Goal: Task Accomplishment & Management: Manage account settings

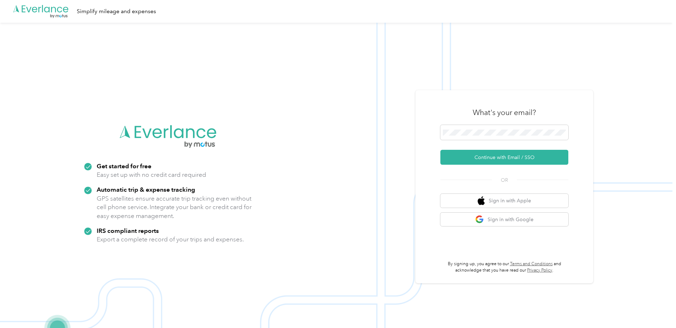
click at [496, 162] on button "Continue with Email / SSO" at bounding box center [504, 157] width 128 height 15
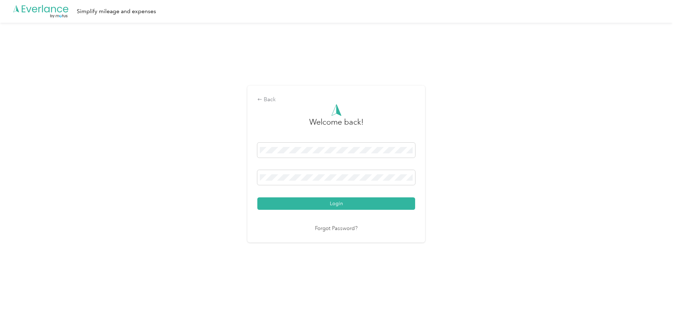
click at [257, 198] on button "Login" at bounding box center [336, 204] width 158 height 12
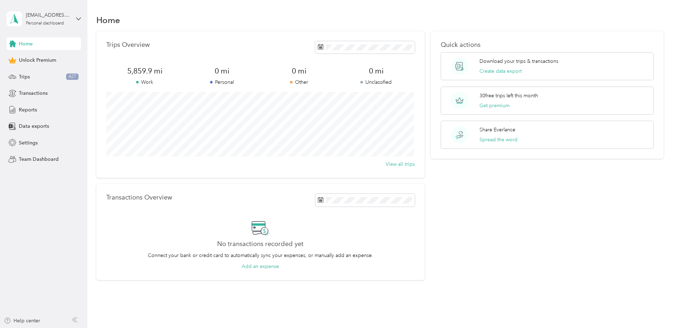
click at [25, 78] on span "Trips" at bounding box center [24, 76] width 11 height 7
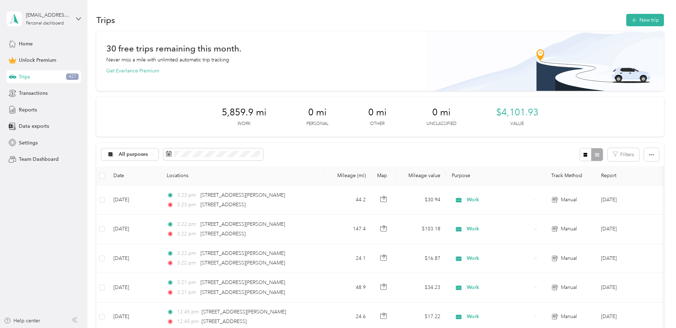
click at [636, 23] on button "New trip" at bounding box center [645, 20] width 38 height 12
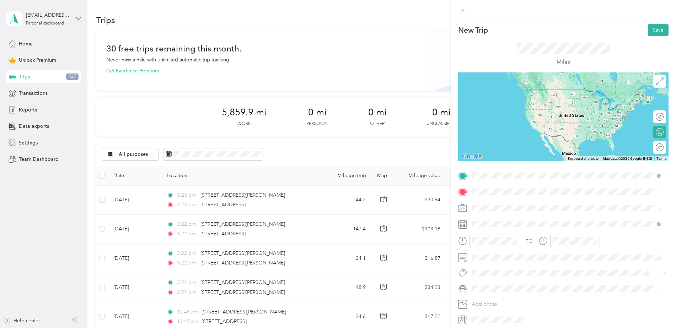
click at [502, 205] on span "[STREET_ADDRESS][PERSON_NAME][PERSON_NAME][US_STATE]" at bounding box center [560, 201] width 150 height 6
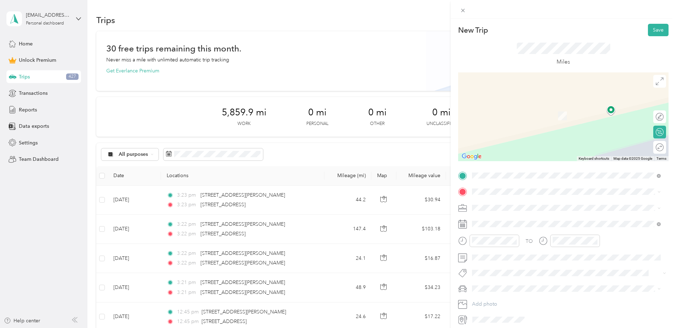
click at [518, 225] on li "[STREET_ADDRESS][US_STATE]" at bounding box center [566, 217] width 194 height 15
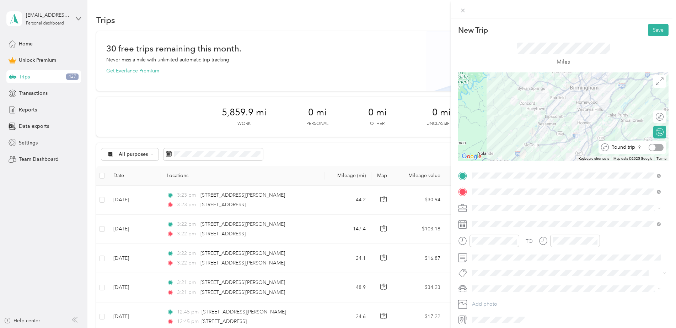
click at [651, 149] on div at bounding box center [655, 147] width 15 height 7
click at [654, 31] on button "Save" at bounding box center [658, 30] width 21 height 12
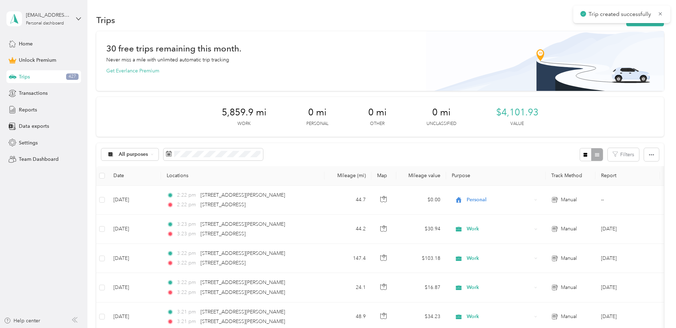
click at [634, 25] on button "New trip" at bounding box center [645, 20] width 38 height 12
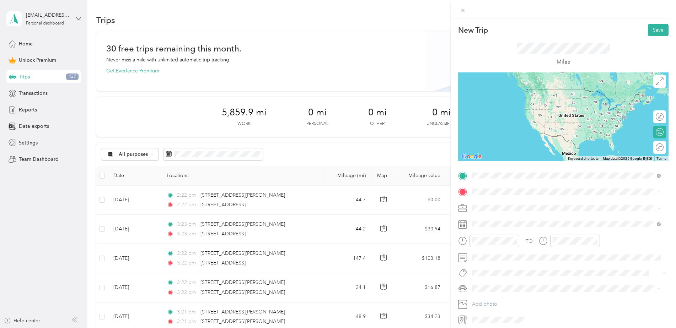
click at [514, 199] on span "[STREET_ADDRESS][PERSON_NAME][PERSON_NAME][US_STATE]" at bounding box center [560, 201] width 150 height 6
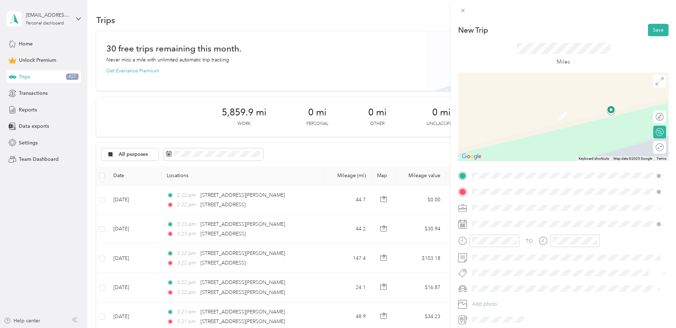
click at [514, 215] on span "[STREET_ADDRESS][US_STATE]" at bounding box center [520, 217] width 71 height 6
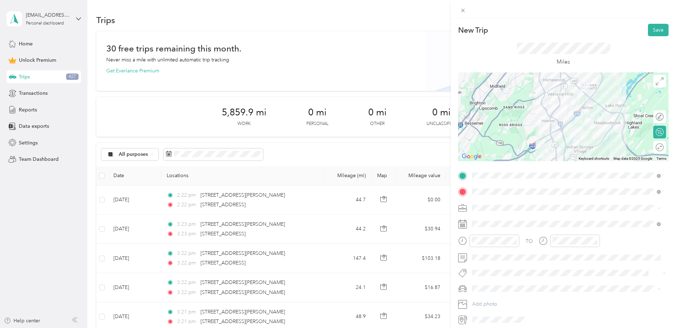
click at [482, 254] on span at bounding box center [568, 257] width 199 height 11
click at [523, 221] on span at bounding box center [568, 224] width 199 height 11
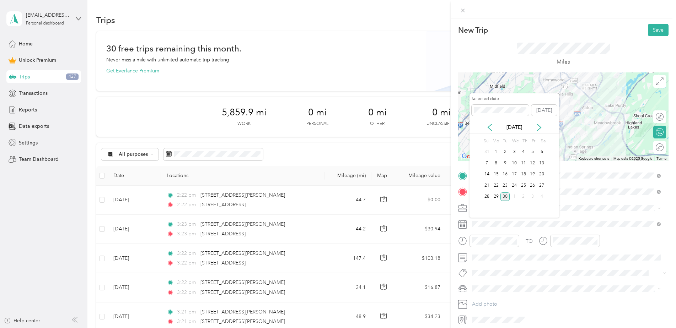
click at [513, 186] on div "24" at bounding box center [514, 185] width 9 height 9
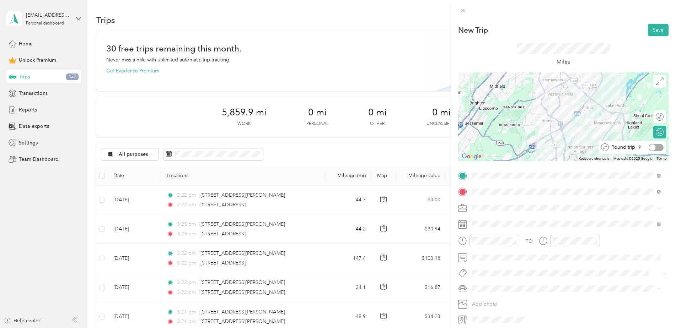
click at [652, 149] on div at bounding box center [655, 147] width 15 height 7
click at [652, 29] on button "Save" at bounding box center [658, 30] width 21 height 12
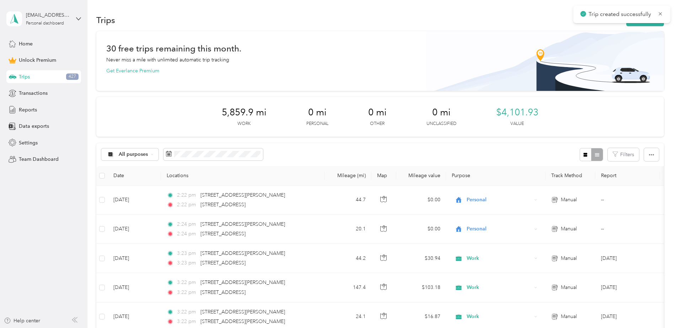
click at [640, 25] on button "New trip" at bounding box center [645, 20] width 38 height 12
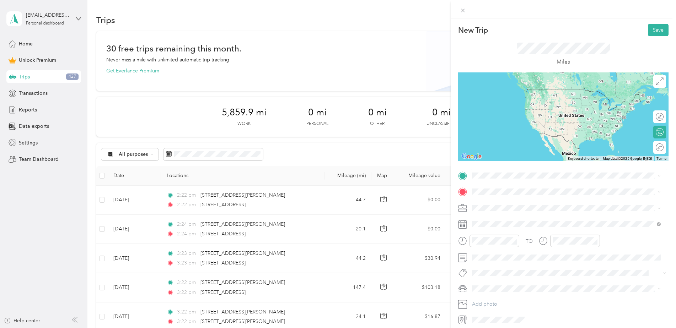
click at [503, 199] on span "[STREET_ADDRESS][PERSON_NAME][PERSON_NAME][US_STATE]" at bounding box center [560, 199] width 150 height 6
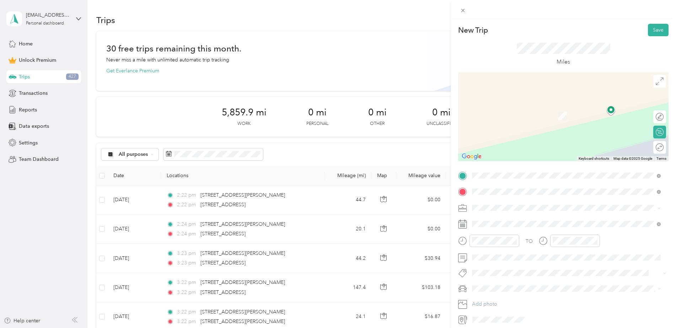
click at [512, 219] on span "[STREET_ADDRESS][US_STATE]" at bounding box center [520, 217] width 71 height 6
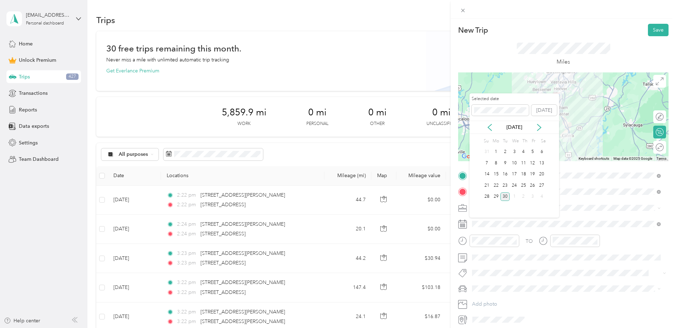
click at [501, 187] on div "23" at bounding box center [504, 185] width 9 height 9
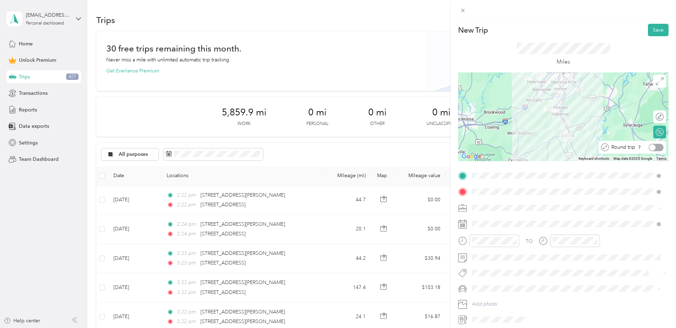
click at [654, 148] on div at bounding box center [655, 147] width 15 height 7
click at [648, 33] on button "Save" at bounding box center [658, 30] width 21 height 12
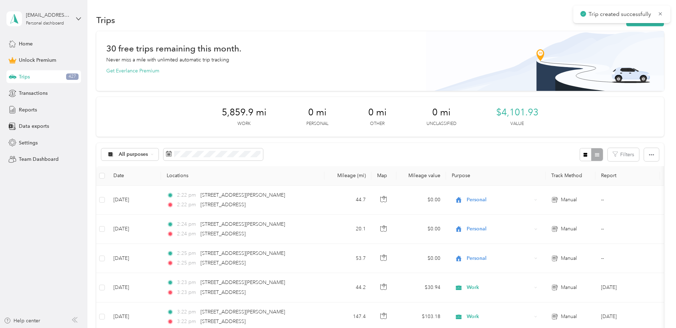
click at [647, 26] on div "Trips New trip" at bounding box center [379, 19] width 567 height 15
click at [647, 25] on button "New trip" at bounding box center [645, 20] width 38 height 12
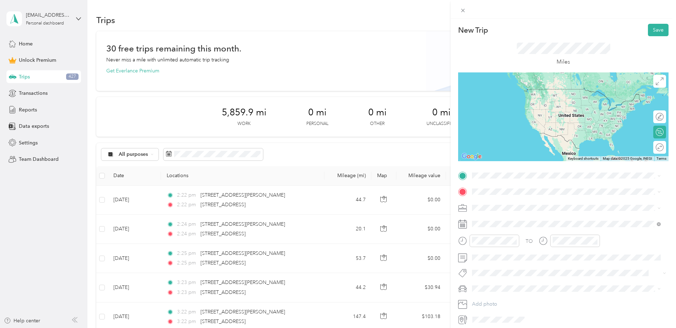
click at [498, 199] on span "[STREET_ADDRESS][PERSON_NAME][PERSON_NAME][US_STATE]" at bounding box center [560, 200] width 150 height 6
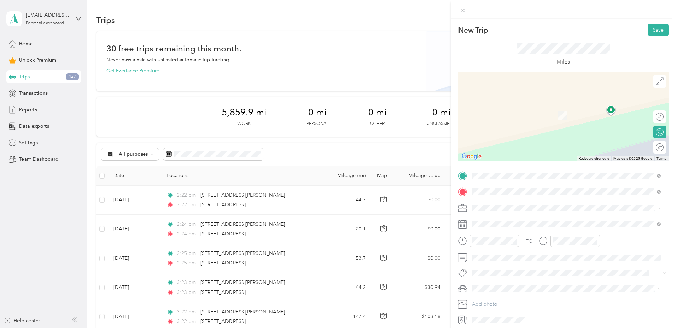
click at [502, 221] on span "[STREET_ADDRESS][US_STATE]" at bounding box center [520, 217] width 71 height 6
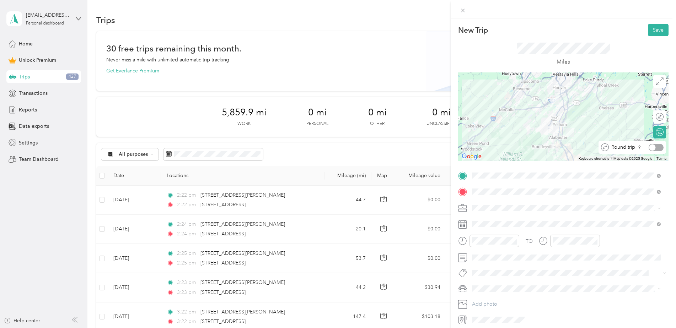
click at [654, 149] on div at bounding box center [655, 147] width 15 height 7
click at [648, 31] on button "Save" at bounding box center [658, 30] width 21 height 12
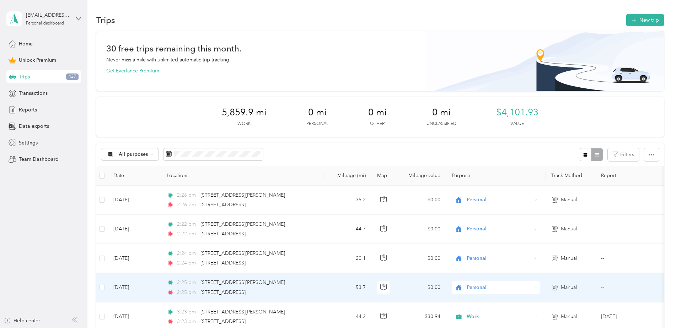
click at [506, 291] on span "Personal" at bounding box center [499, 288] width 65 height 8
click at [495, 191] on li "Work" at bounding box center [496, 187] width 88 height 12
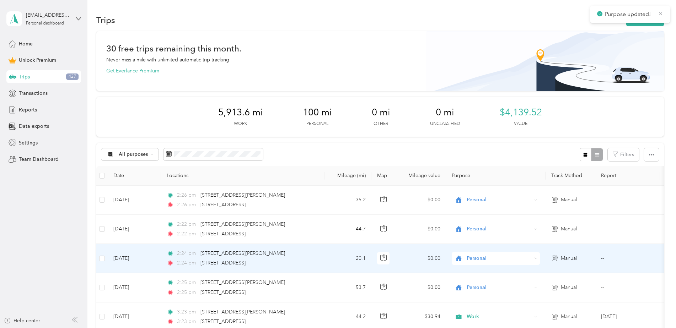
click at [486, 262] on span "Personal" at bounding box center [499, 259] width 65 height 8
click at [491, 156] on span "Work" at bounding box center [502, 158] width 66 height 7
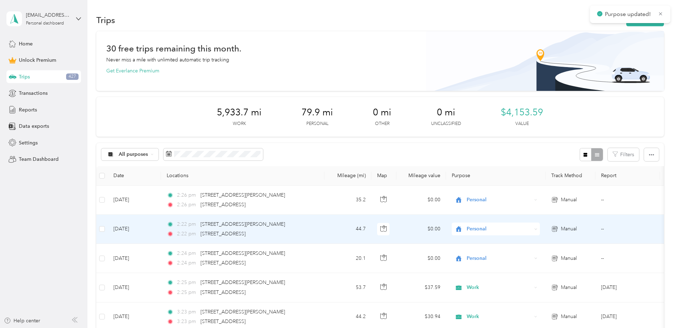
click at [481, 231] on span "Personal" at bounding box center [499, 229] width 65 height 8
click at [484, 129] on span "Work" at bounding box center [502, 128] width 66 height 7
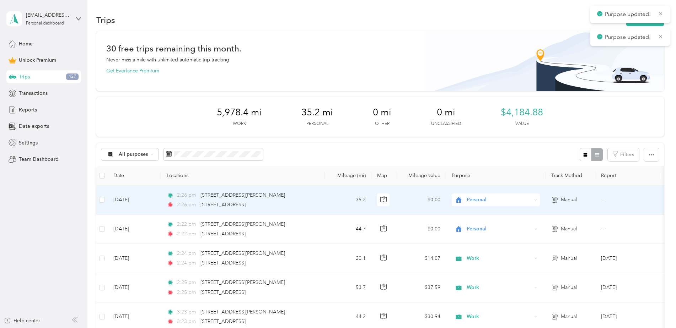
click at [471, 197] on span "Personal" at bounding box center [499, 200] width 65 height 8
click at [473, 210] on span "Work" at bounding box center [502, 212] width 66 height 7
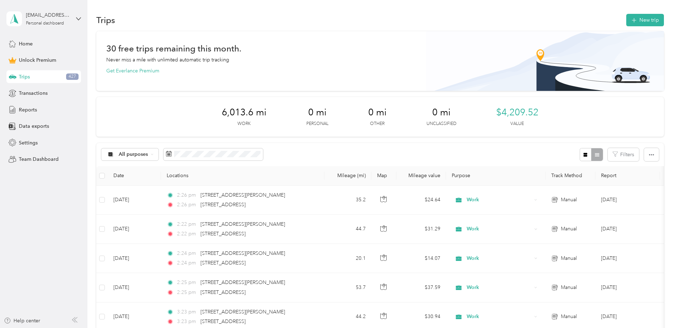
click at [77, 21] on icon at bounding box center [78, 18] width 5 height 5
click at [52, 56] on div "Log out" at bounding box center [81, 58] width 140 height 12
